Goal: Information Seeking & Learning: Learn about a topic

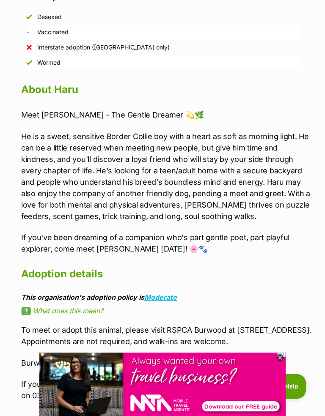
scroll to position [763, 0]
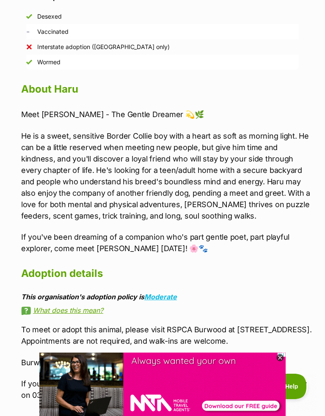
click at [283, 360] on icon at bounding box center [280, 359] width 8 height 8
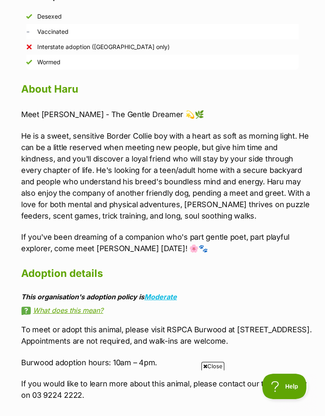
click at [283, 359] on p "Burwood adoption hours: 10am – 4pm." at bounding box center [166, 362] width 291 height 11
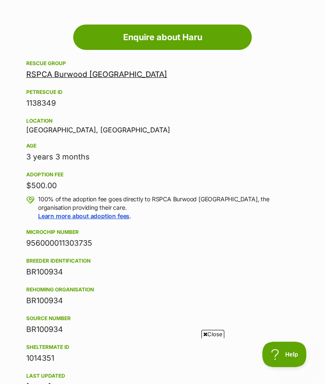
scroll to position [0, 0]
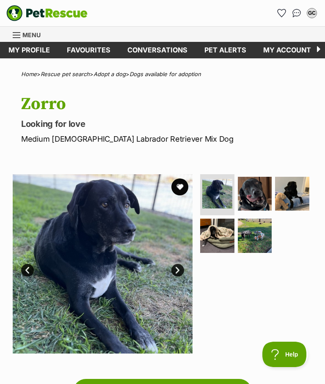
click at [182, 270] on link "Next" at bounding box center [177, 270] width 13 height 13
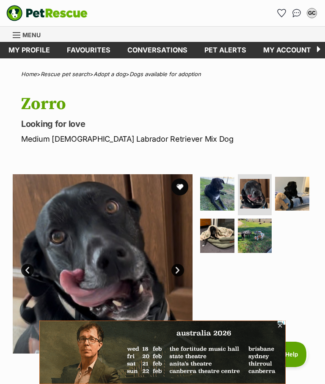
click at [177, 267] on link "Next" at bounding box center [177, 270] width 13 height 13
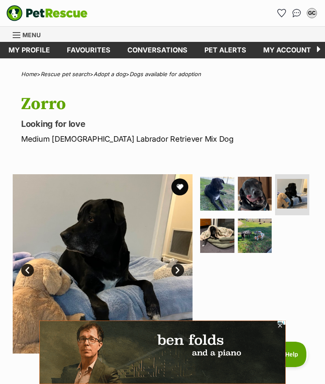
click at [277, 325] on icon at bounding box center [279, 326] width 7 height 7
